Goal: Task Accomplishment & Management: Use online tool/utility

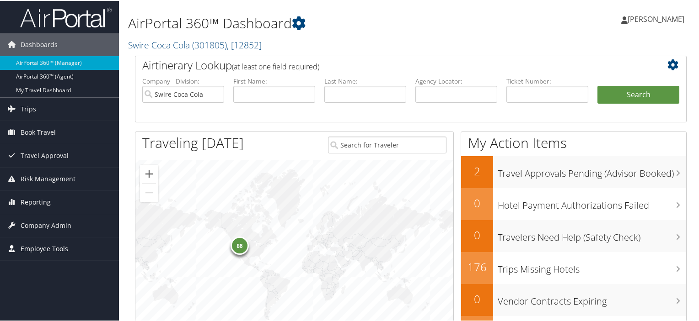
click at [54, 245] on span "Employee Tools" at bounding box center [45, 248] width 48 height 23
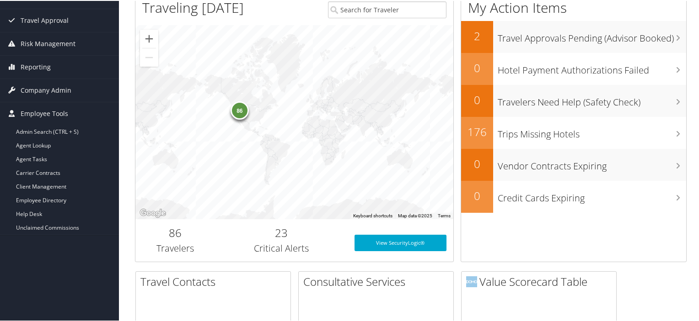
scroll to position [137, 0]
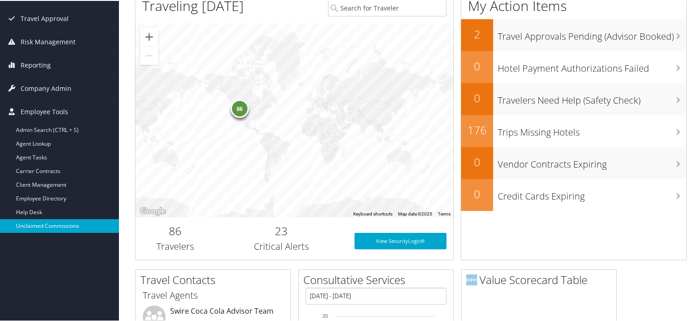
click at [61, 226] on link "Unclaimed Commissions" at bounding box center [59, 226] width 119 height 14
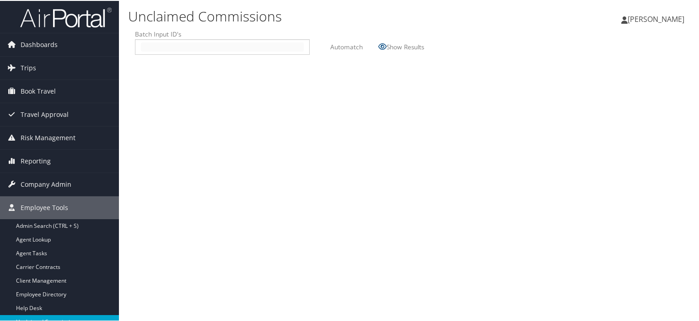
click at [147, 48] on input "text" at bounding box center [222, 46] width 163 height 9
type input "2510071"
click at [346, 47] on label "Automatch" at bounding box center [346, 45] width 32 height 17
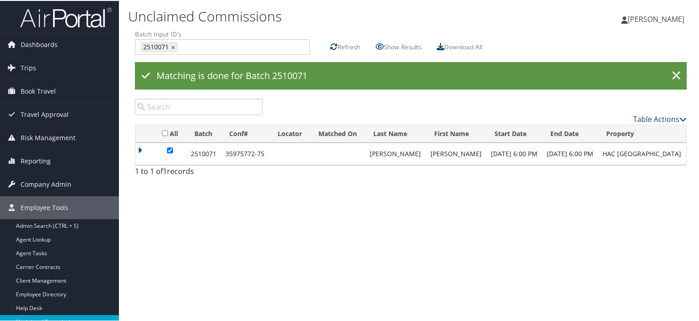
click at [444, 44] on icon at bounding box center [440, 45] width 7 height 7
